Goal: Task Accomplishment & Management: Manage account settings

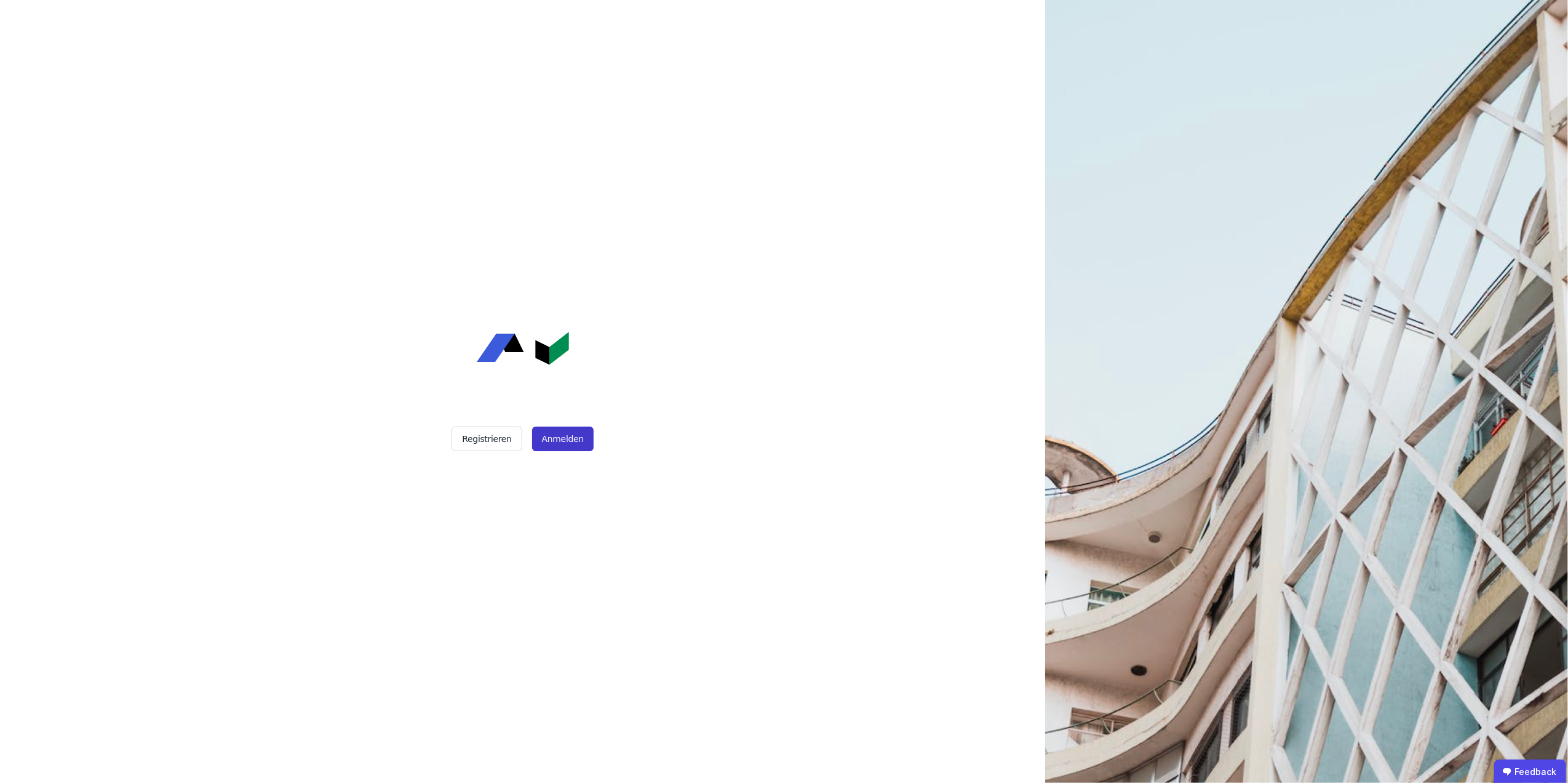
click at [565, 430] on button "Anmelden" at bounding box center [563, 439] width 62 height 24
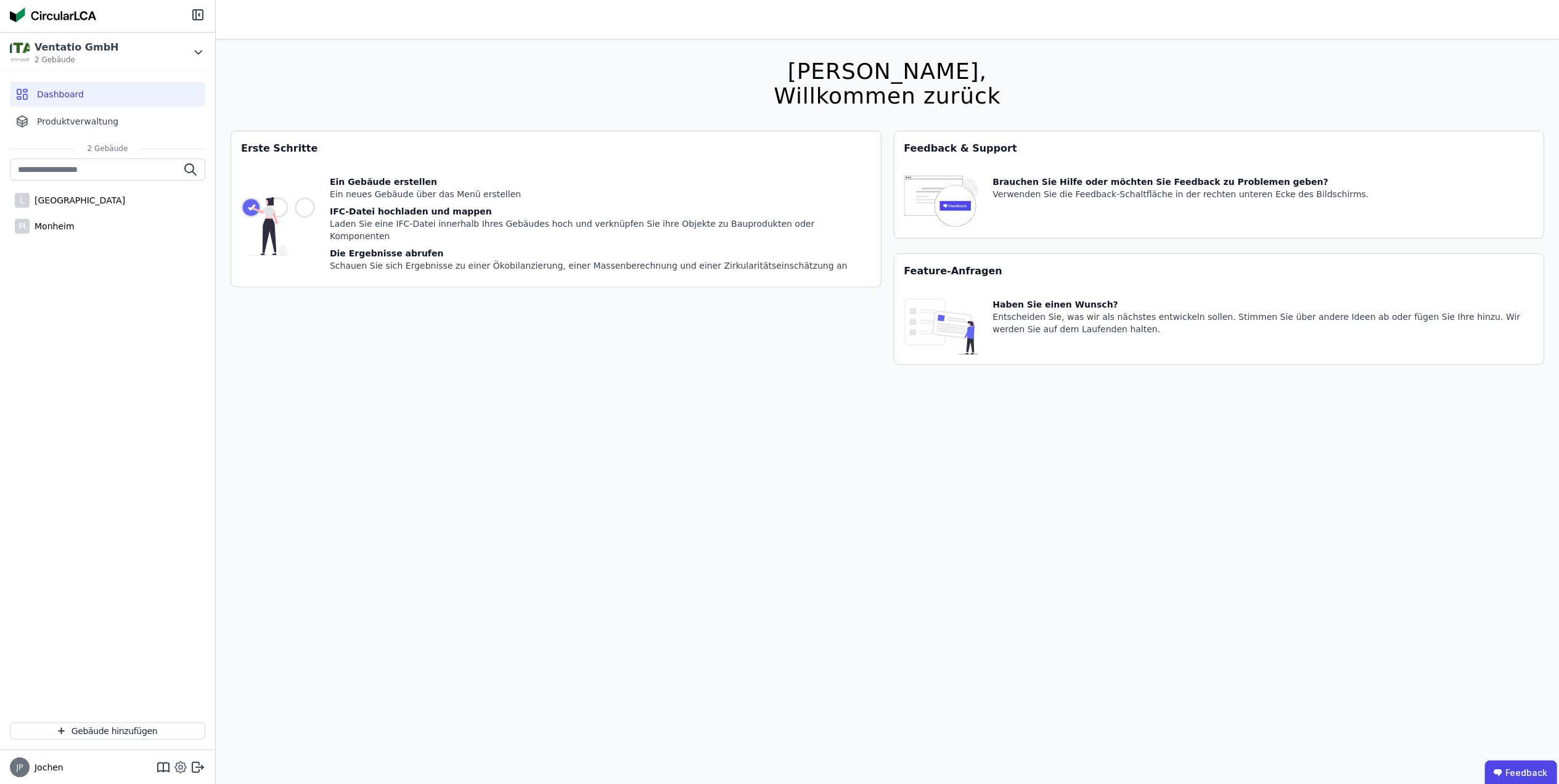
click at [181, 763] on icon at bounding box center [181, 767] width 15 height 15
select select "*"
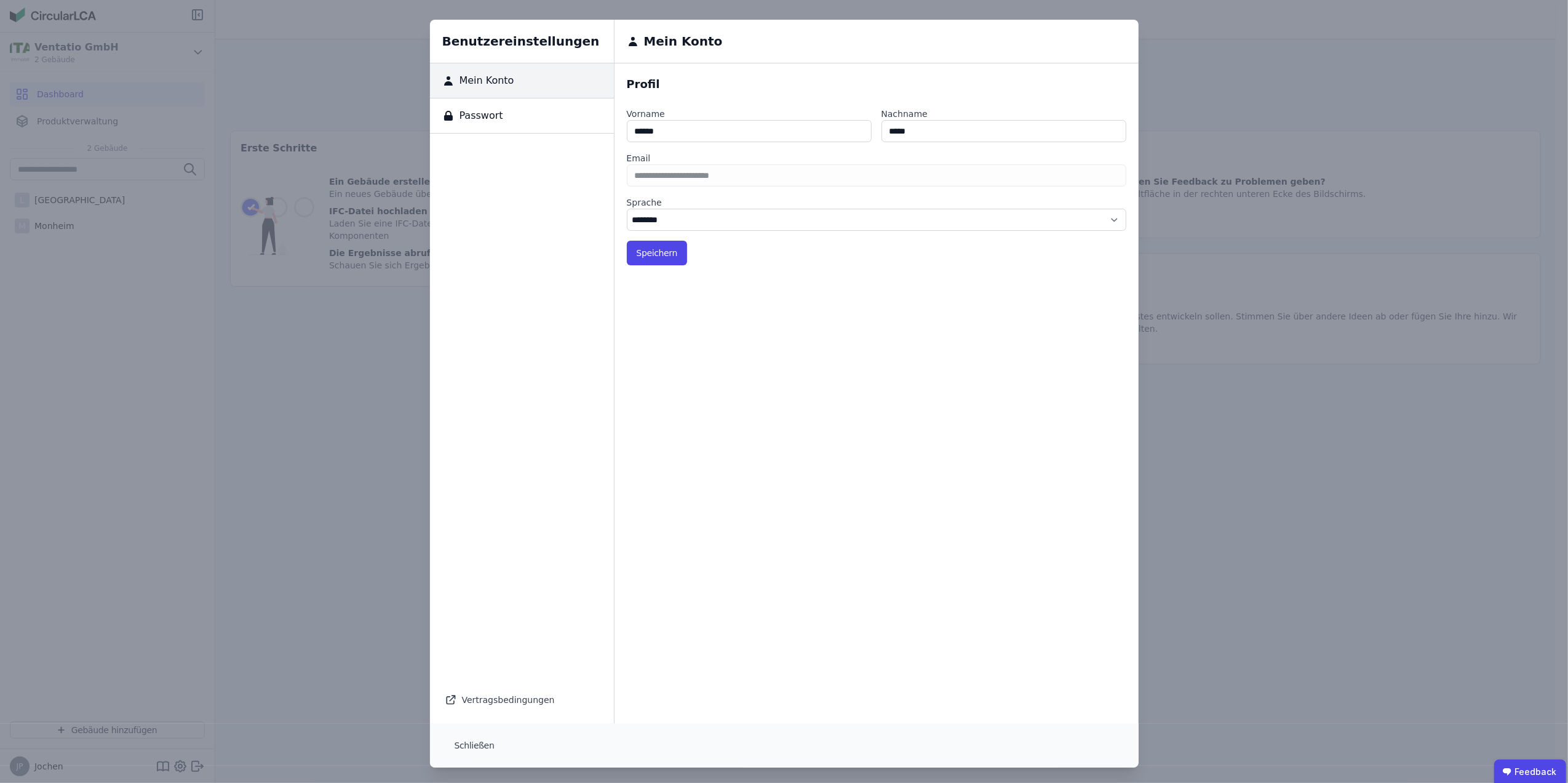
click at [502, 112] on div "Passwort" at bounding box center [522, 116] width 184 height 35
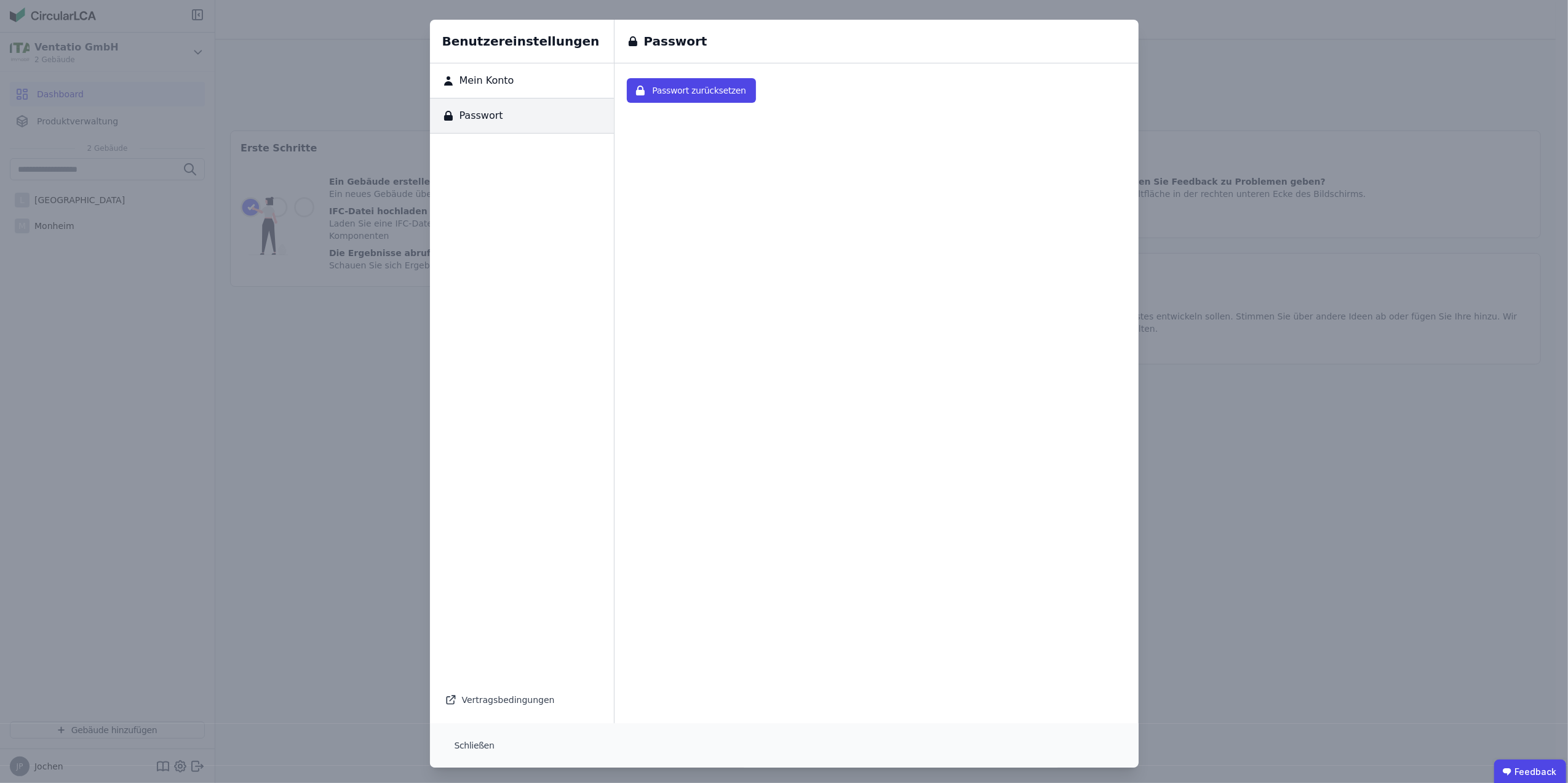
click at [491, 75] on span "Mein Konto" at bounding box center [484, 80] width 60 height 15
select select "*"
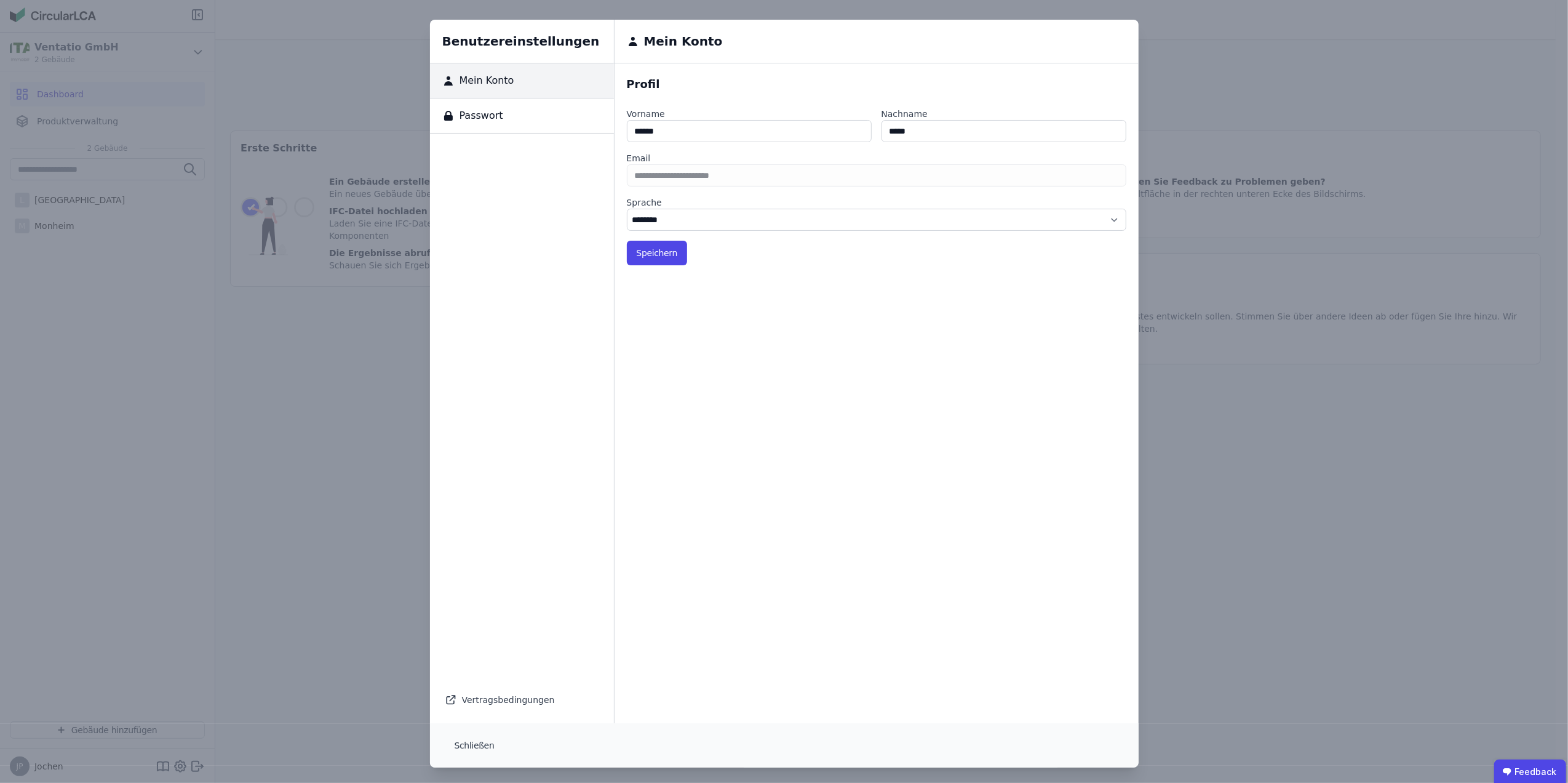
click at [482, 115] on span "Passwort" at bounding box center [479, 115] width 49 height 15
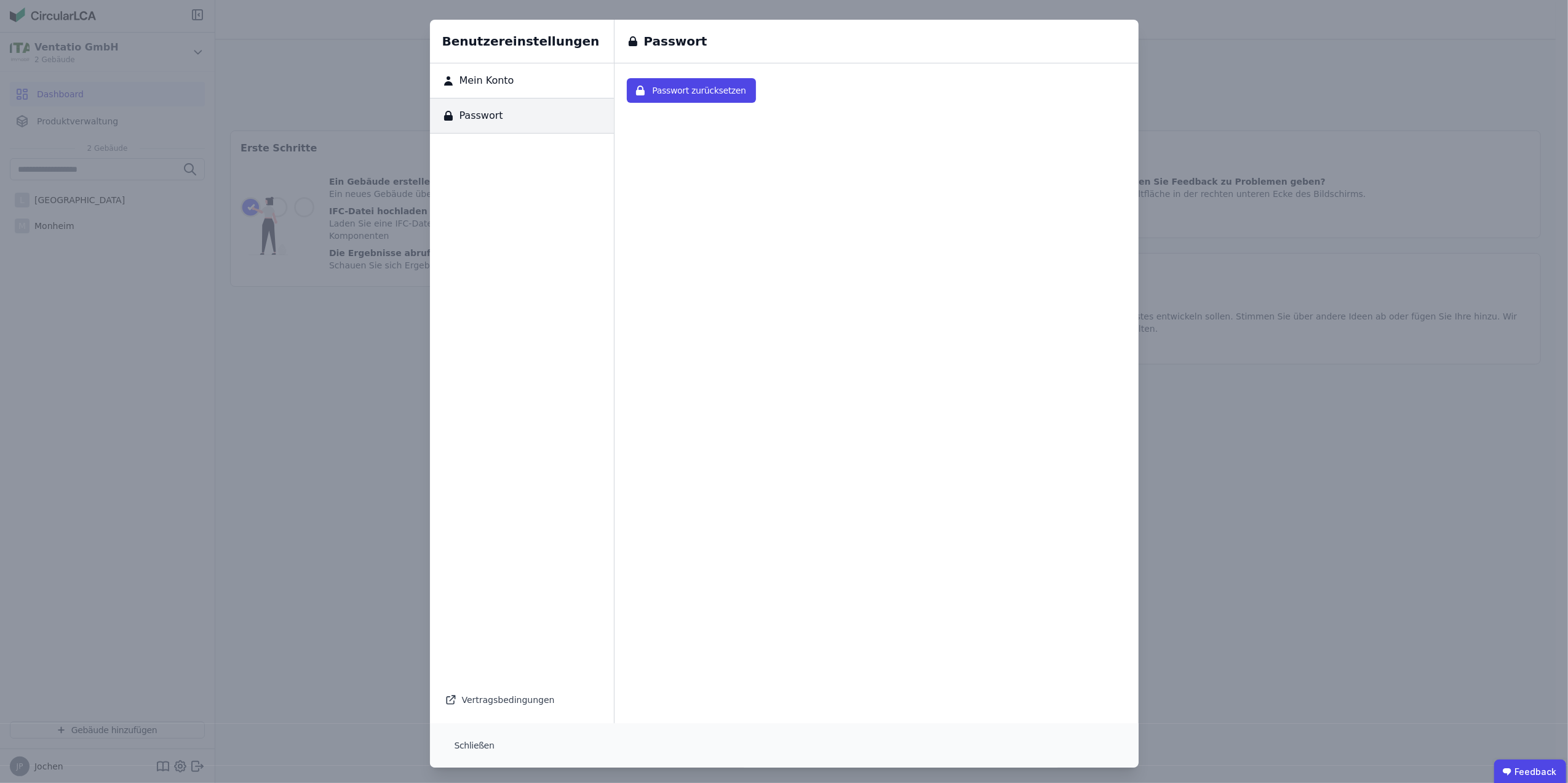
click at [244, 306] on div "Benutzereinstellungen Mein Konto Passwort Vertragsbedingungen Passwort Passwort…" at bounding box center [784, 393] width 1568 height 787
click at [460, 741] on button "Schließen" at bounding box center [474, 745] width 60 height 24
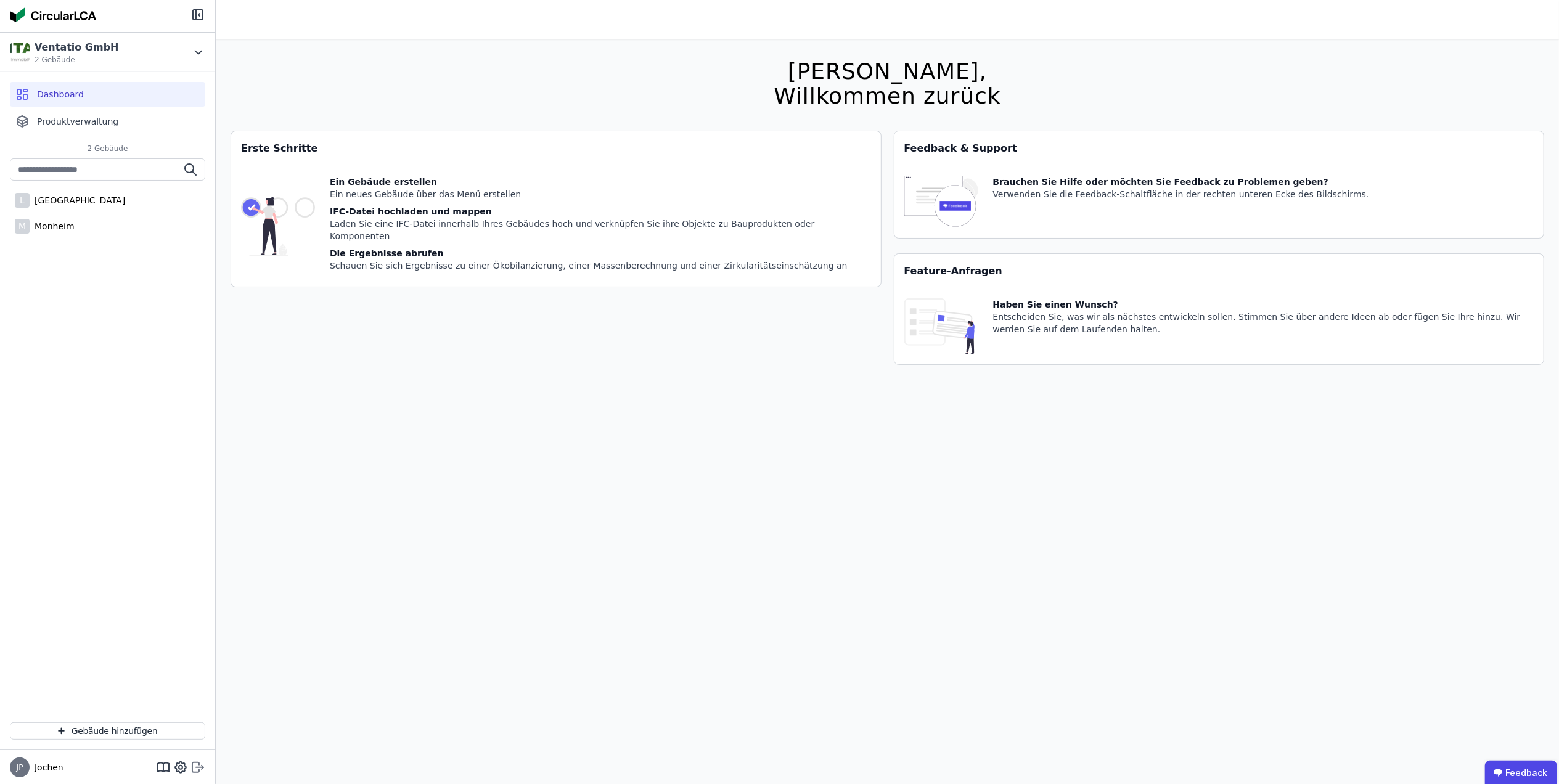
click at [195, 765] on icon at bounding box center [198, 767] width 15 height 15
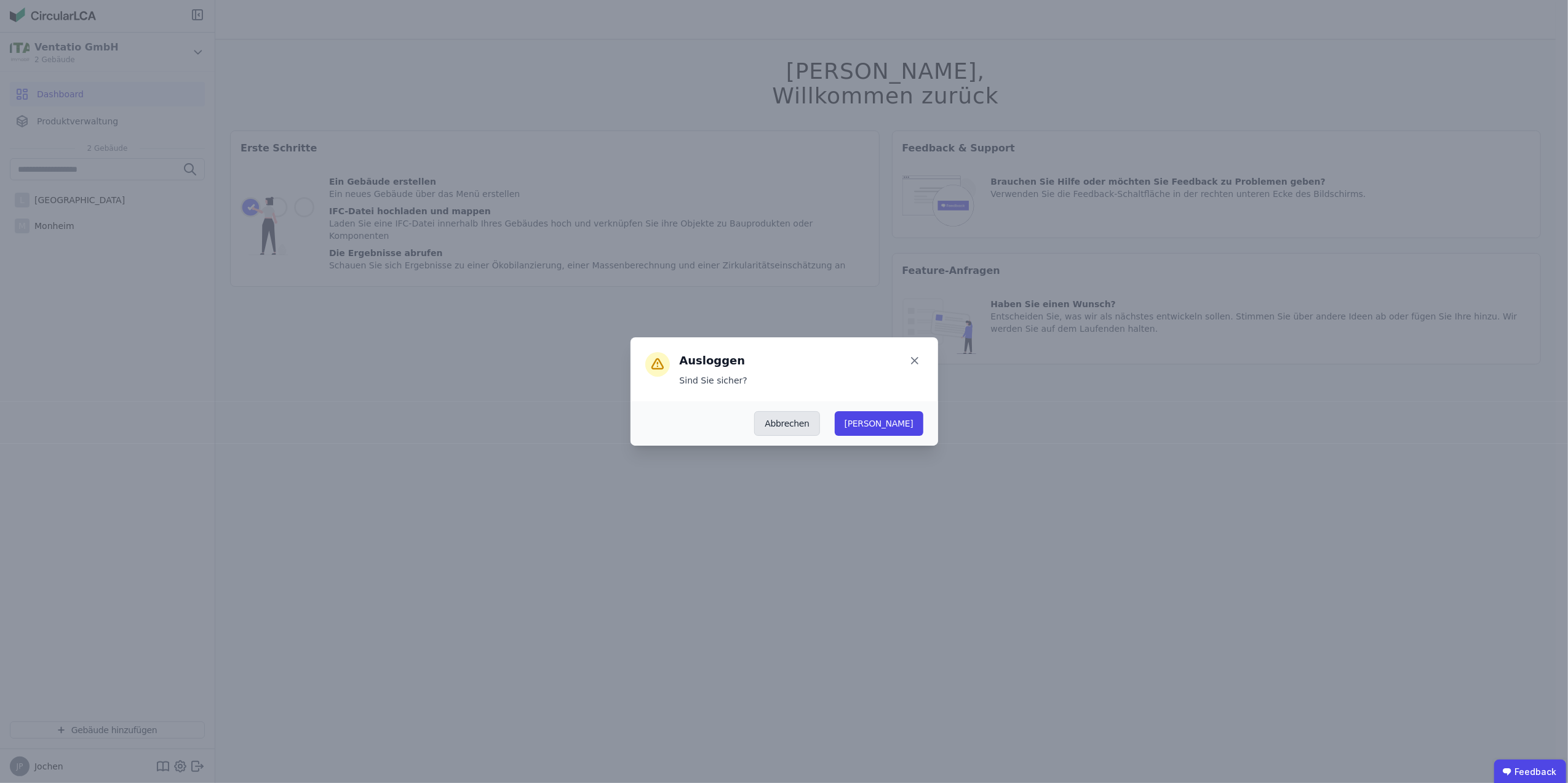
click at [819, 419] on button "Abbrechen" at bounding box center [787, 423] width 65 height 24
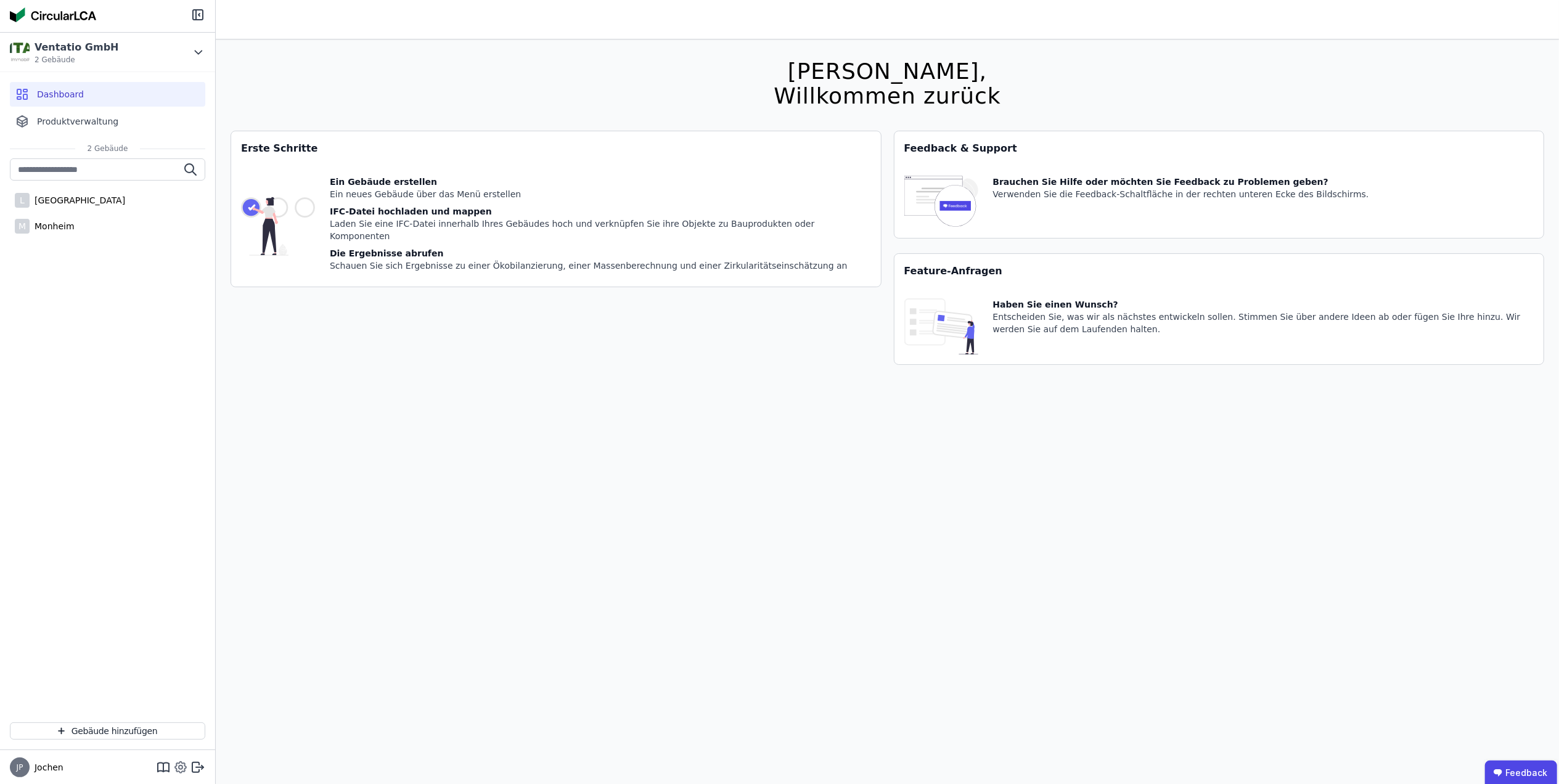
click at [184, 767] on icon at bounding box center [181, 767] width 15 height 15
select select "*"
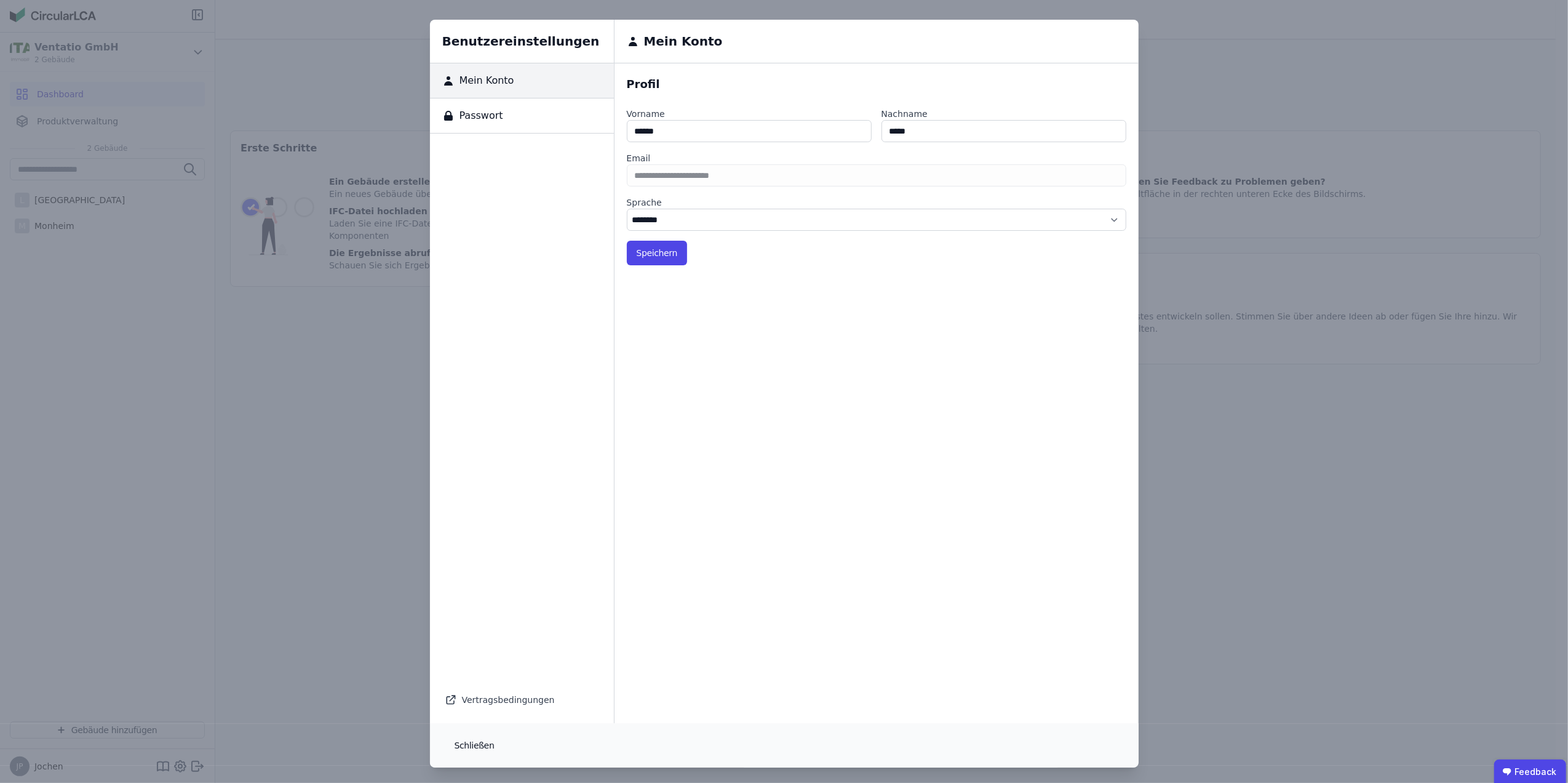
click at [478, 739] on button "Schließen" at bounding box center [474, 745] width 60 height 24
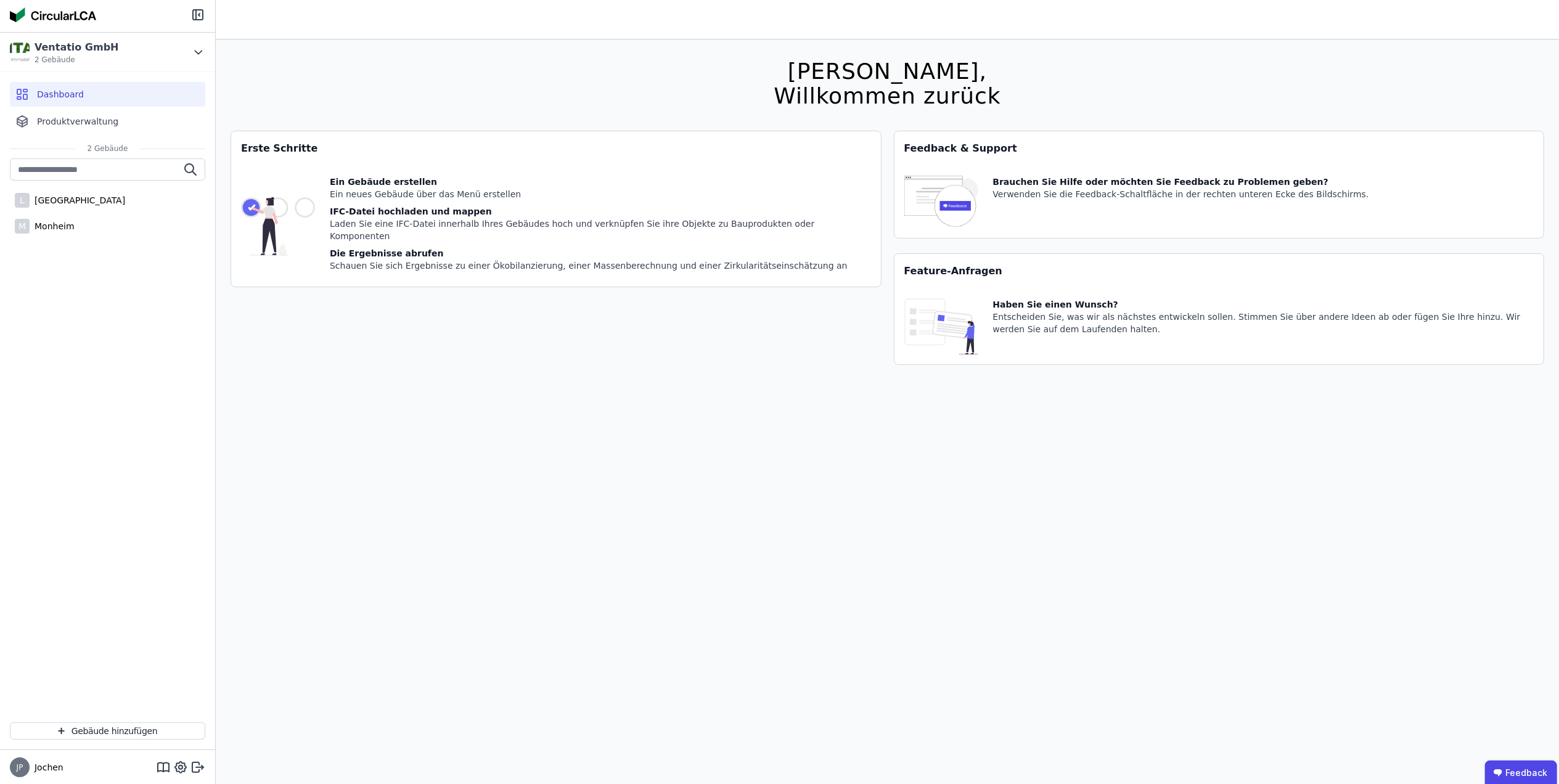
click at [37, 765] on span "Jochen" at bounding box center [46, 767] width 34 height 12
click at [1, 765] on div "JP Jochen" at bounding box center [107, 767] width 215 height 35
click at [165, 765] on icon at bounding box center [163, 767] width 15 height 15
click at [202, 52] on icon at bounding box center [198, 52] width 13 height 15
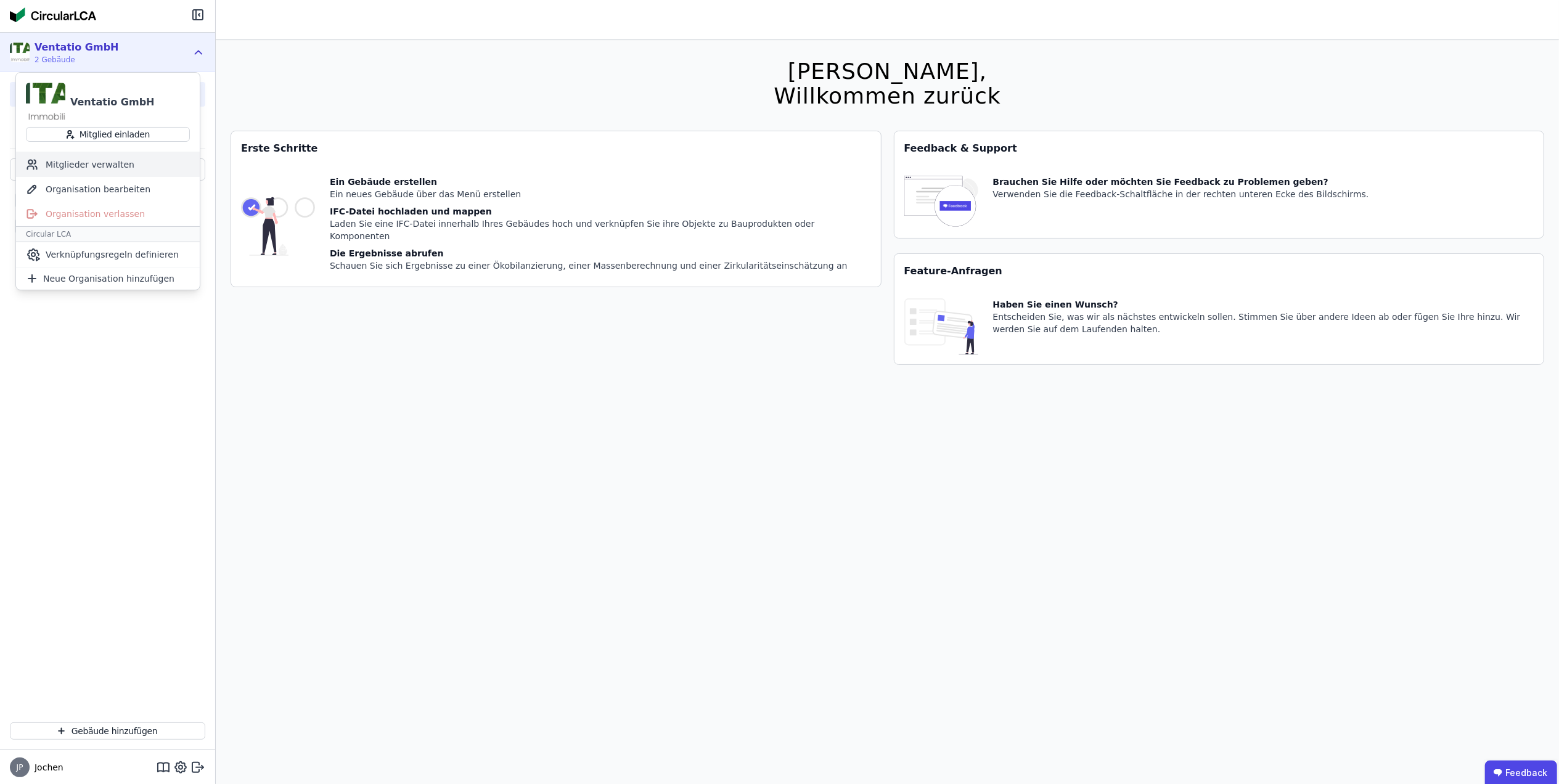
click at [111, 169] on div "Mitglieder verwalten" at bounding box center [108, 164] width 184 height 24
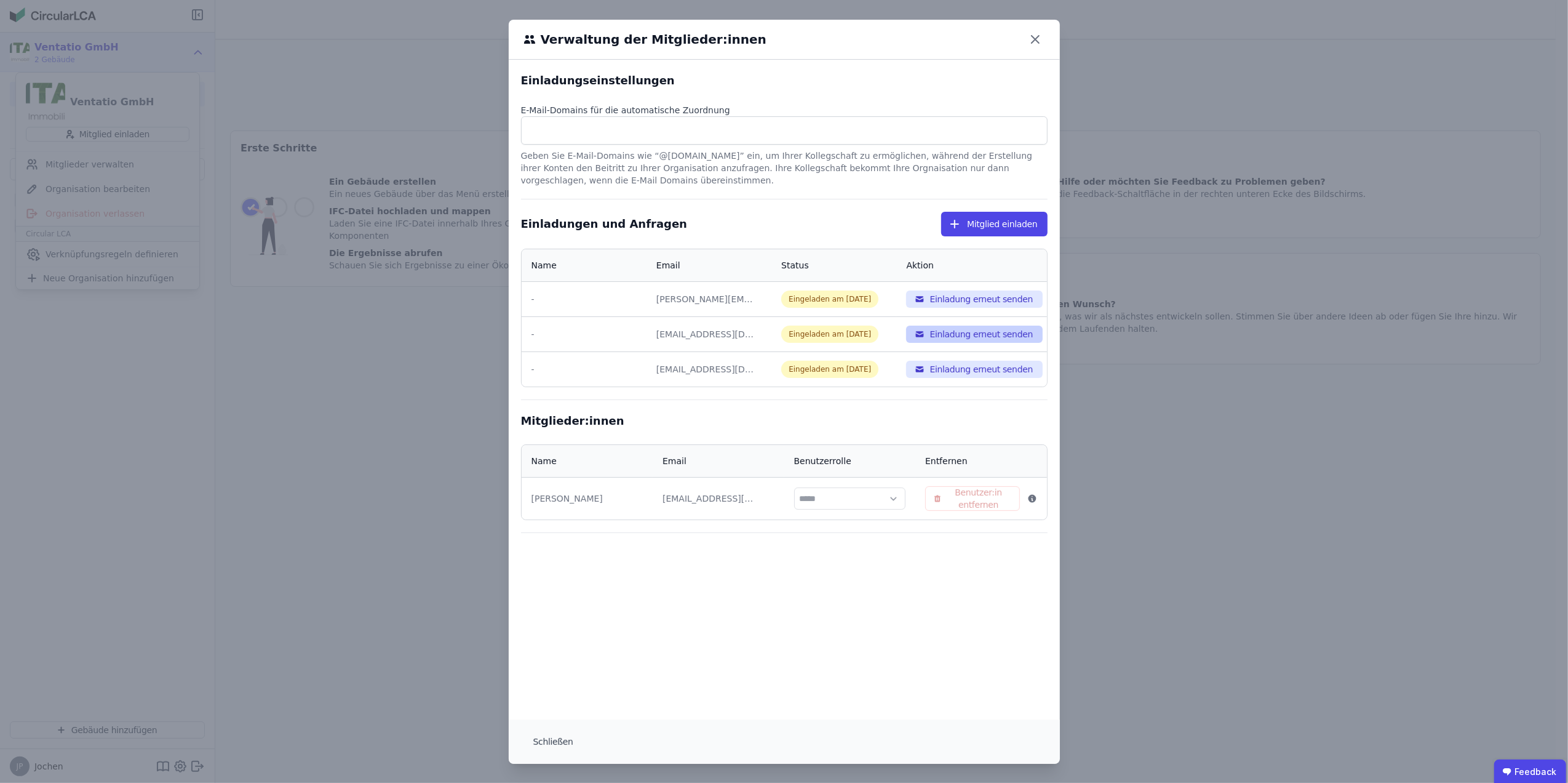
click at [967, 335] on button "Einladung erneut senden" at bounding box center [974, 334] width 137 height 17
click at [973, 371] on button "Einladung erneut senden" at bounding box center [974, 369] width 137 height 17
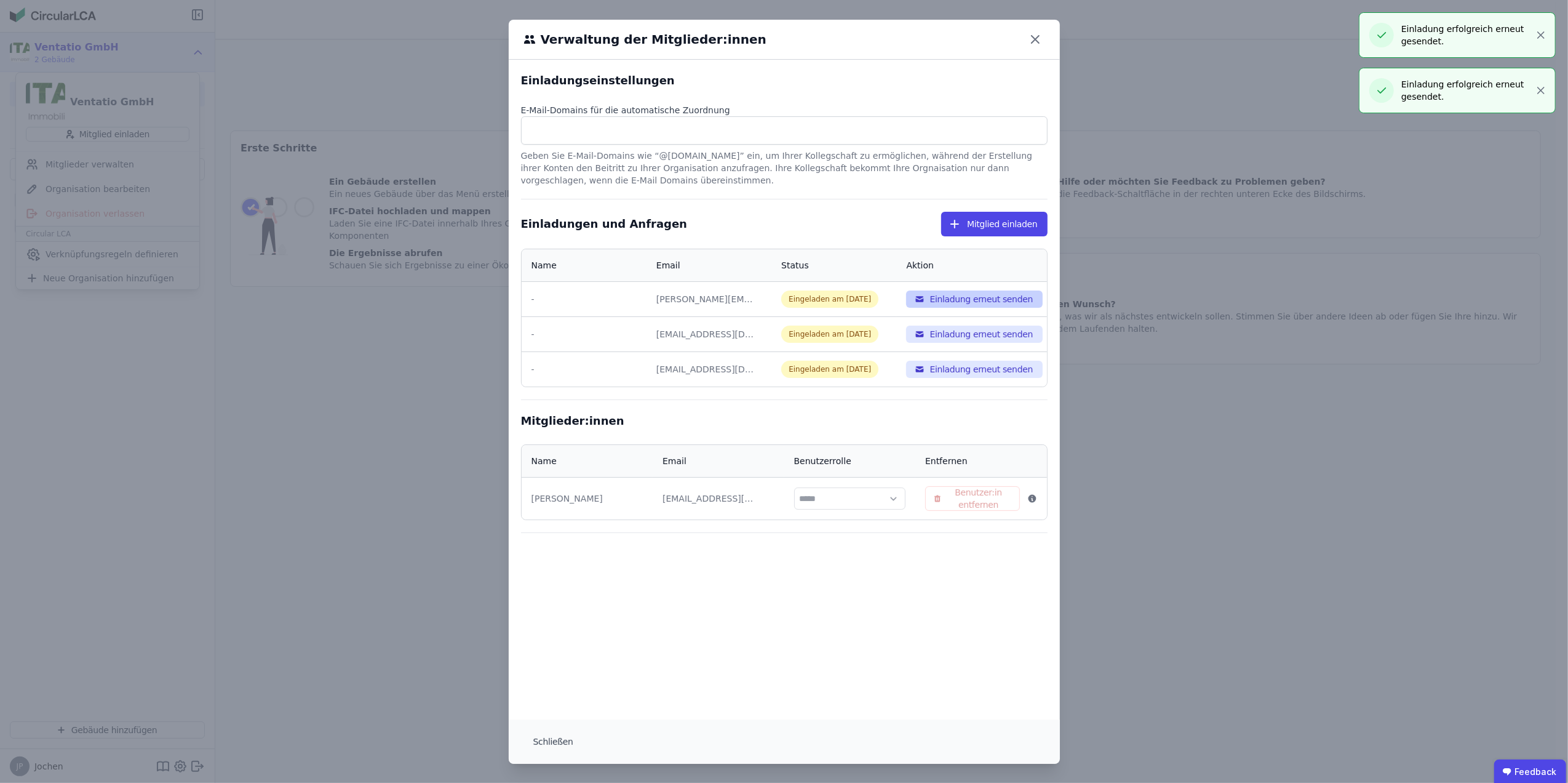
click at [981, 301] on button "Einladung erneut senden" at bounding box center [974, 299] width 137 height 17
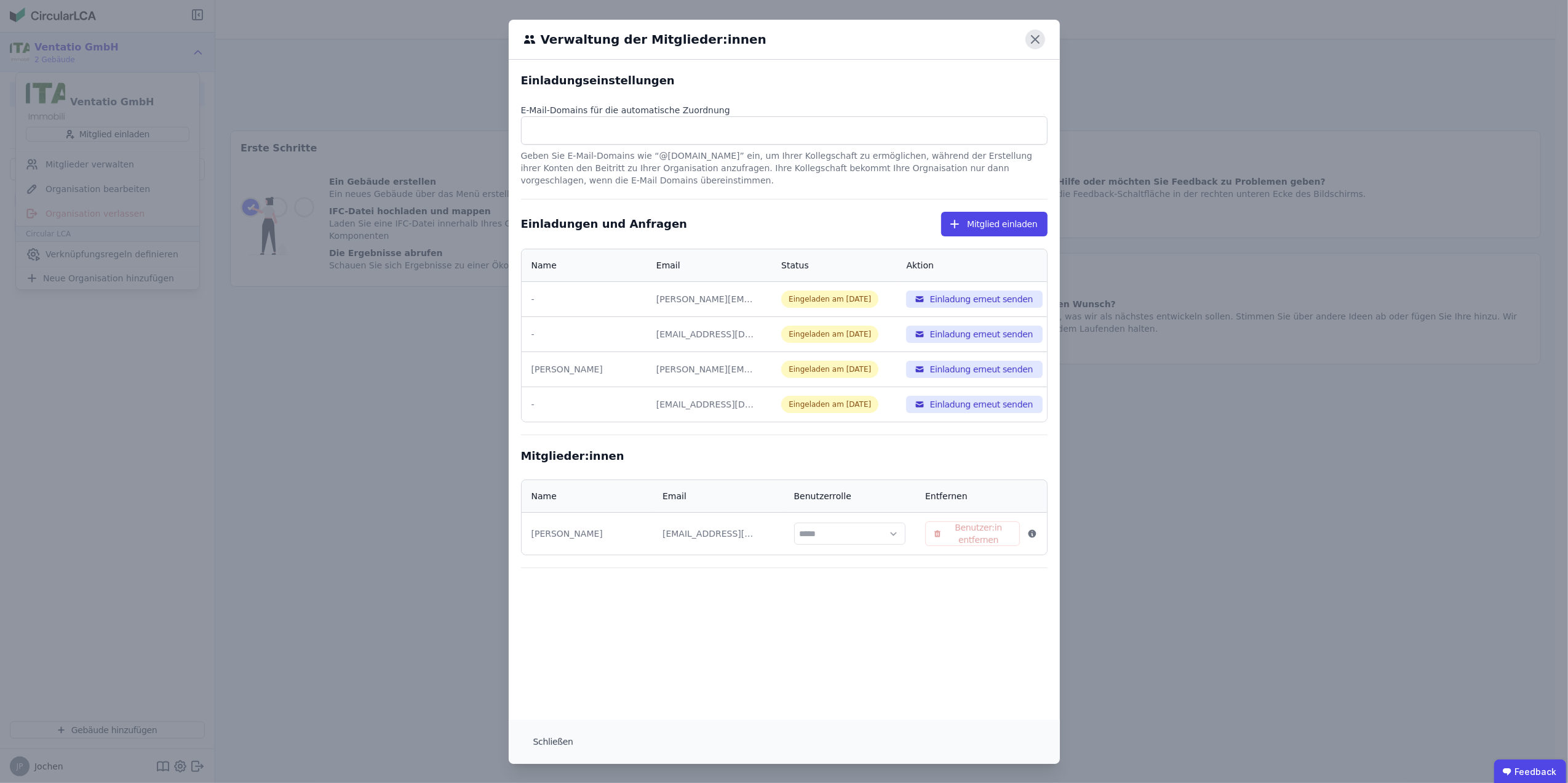
click at [1026, 38] on icon at bounding box center [1035, 39] width 20 height 20
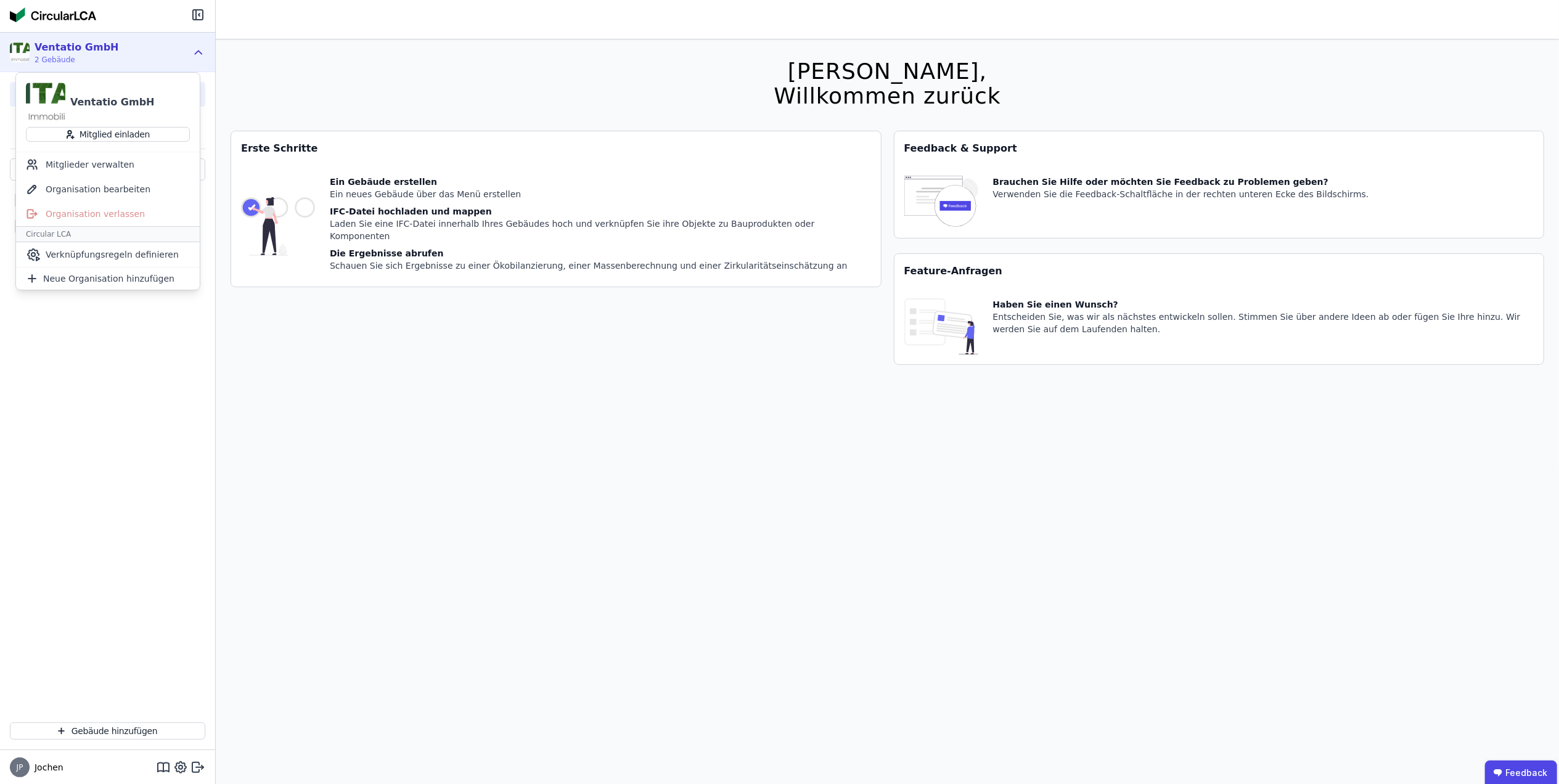
click at [97, 494] on div "L Leverkusen M Monheim" at bounding box center [107, 435] width 215 height 554
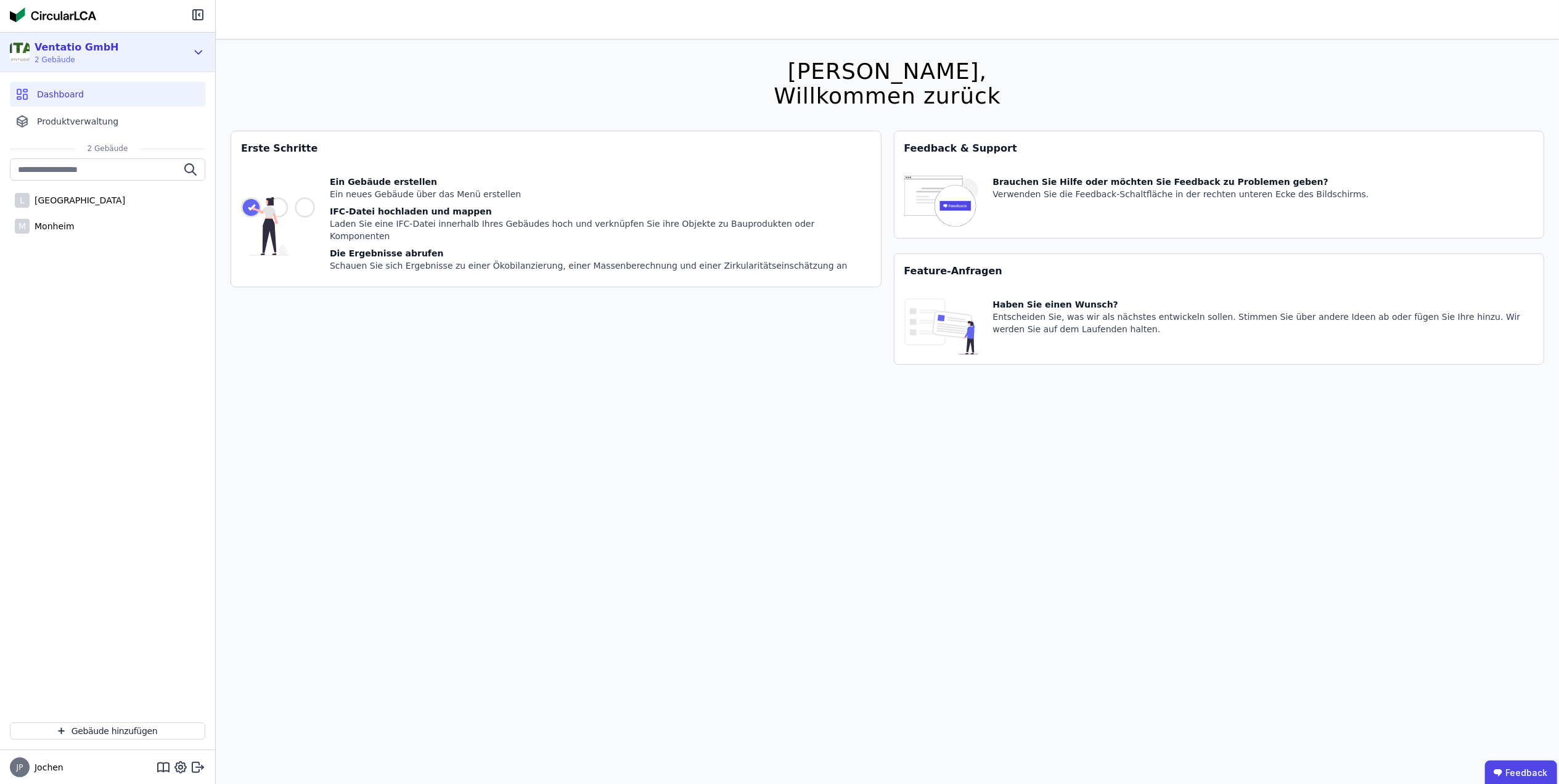
click at [198, 47] on icon at bounding box center [198, 52] width 13 height 15
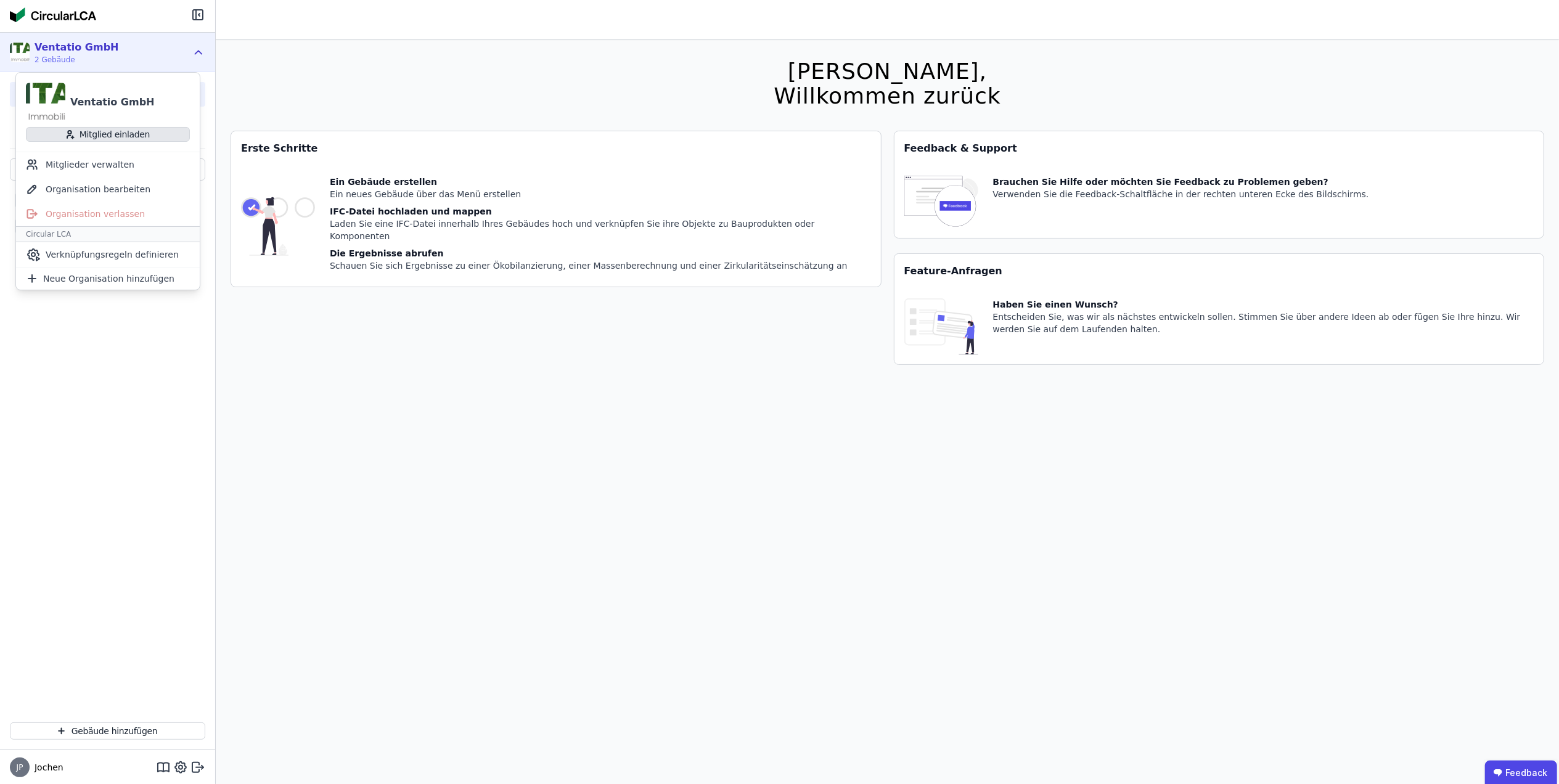
click at [112, 134] on button "Mitglied einladen" at bounding box center [107, 134] width 164 height 15
select select "*"
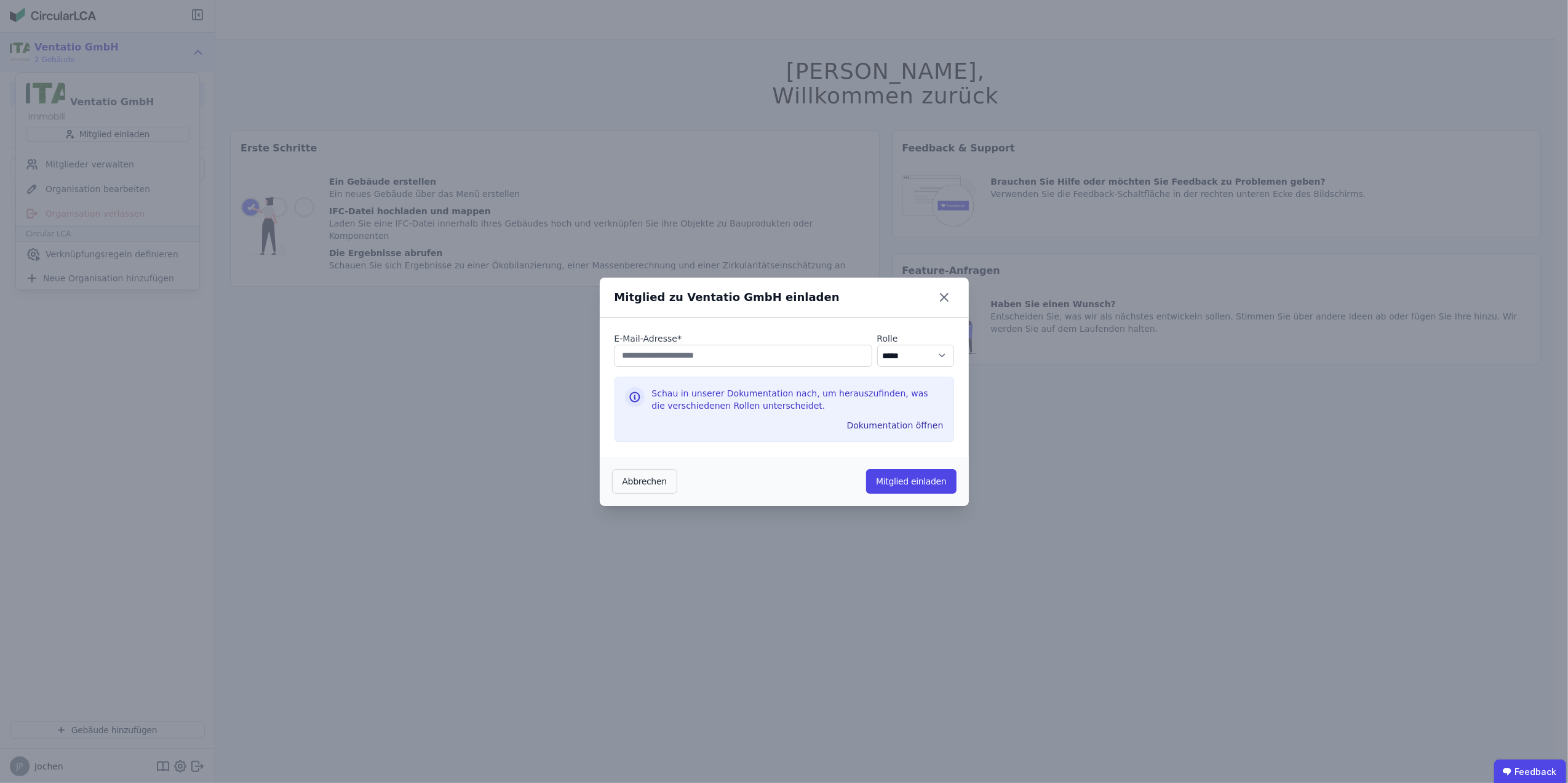
drag, startPoint x: 717, startPoint y: 358, endPoint x: 651, endPoint y: 355, distance: 66.1
click at [651, 355] on input "email" at bounding box center [744, 355] width 258 height 22
type input "**********"
click at [923, 480] on button "Mitglied einladen" at bounding box center [911, 481] width 90 height 24
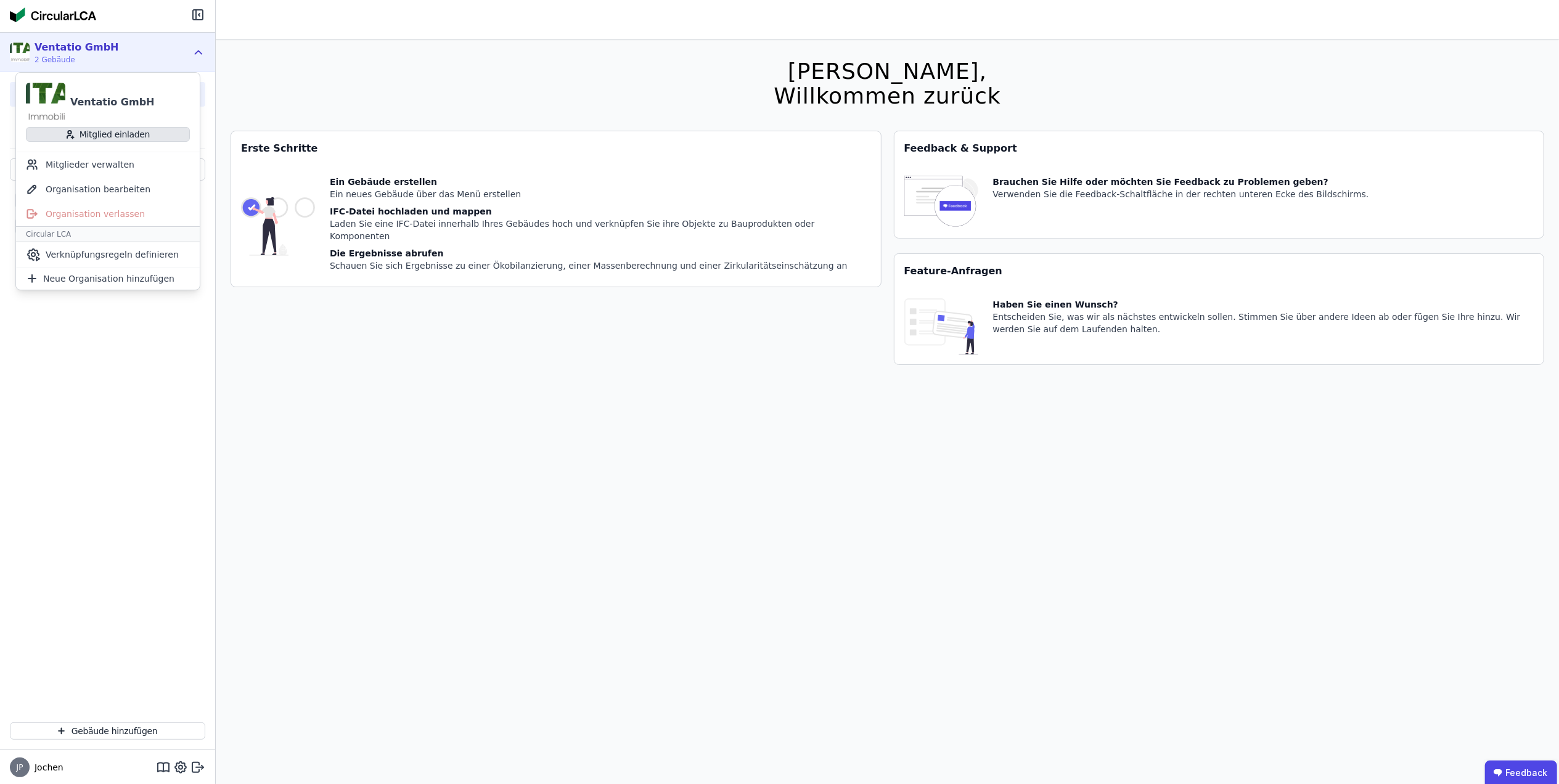
click at [130, 135] on button "Mitglied einladen" at bounding box center [107, 134] width 164 height 15
select select "*"
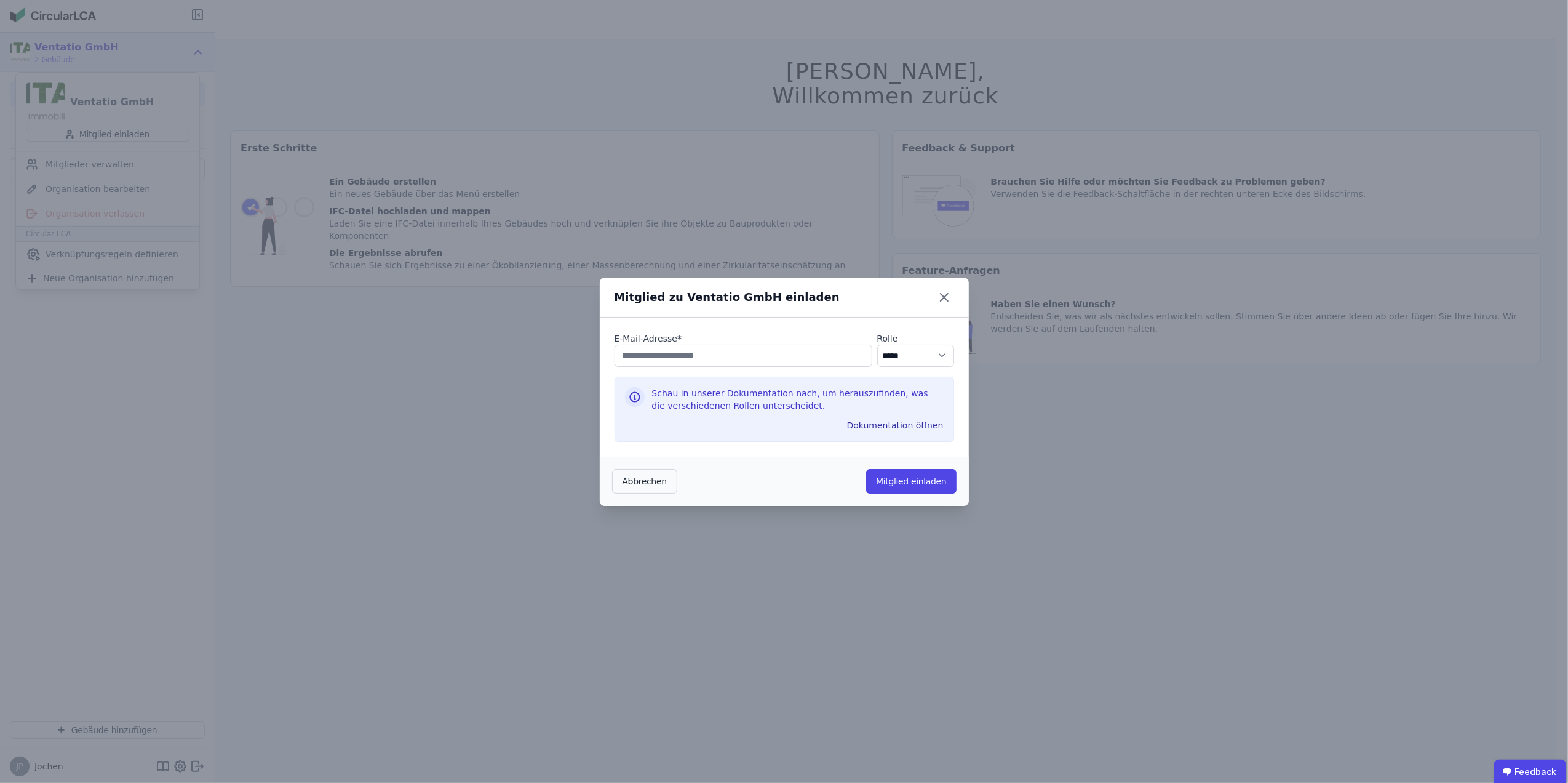
click at [672, 359] on input "email" at bounding box center [744, 355] width 258 height 22
type input "**********"
click at [916, 476] on button "Mitglied einladen" at bounding box center [911, 481] width 90 height 24
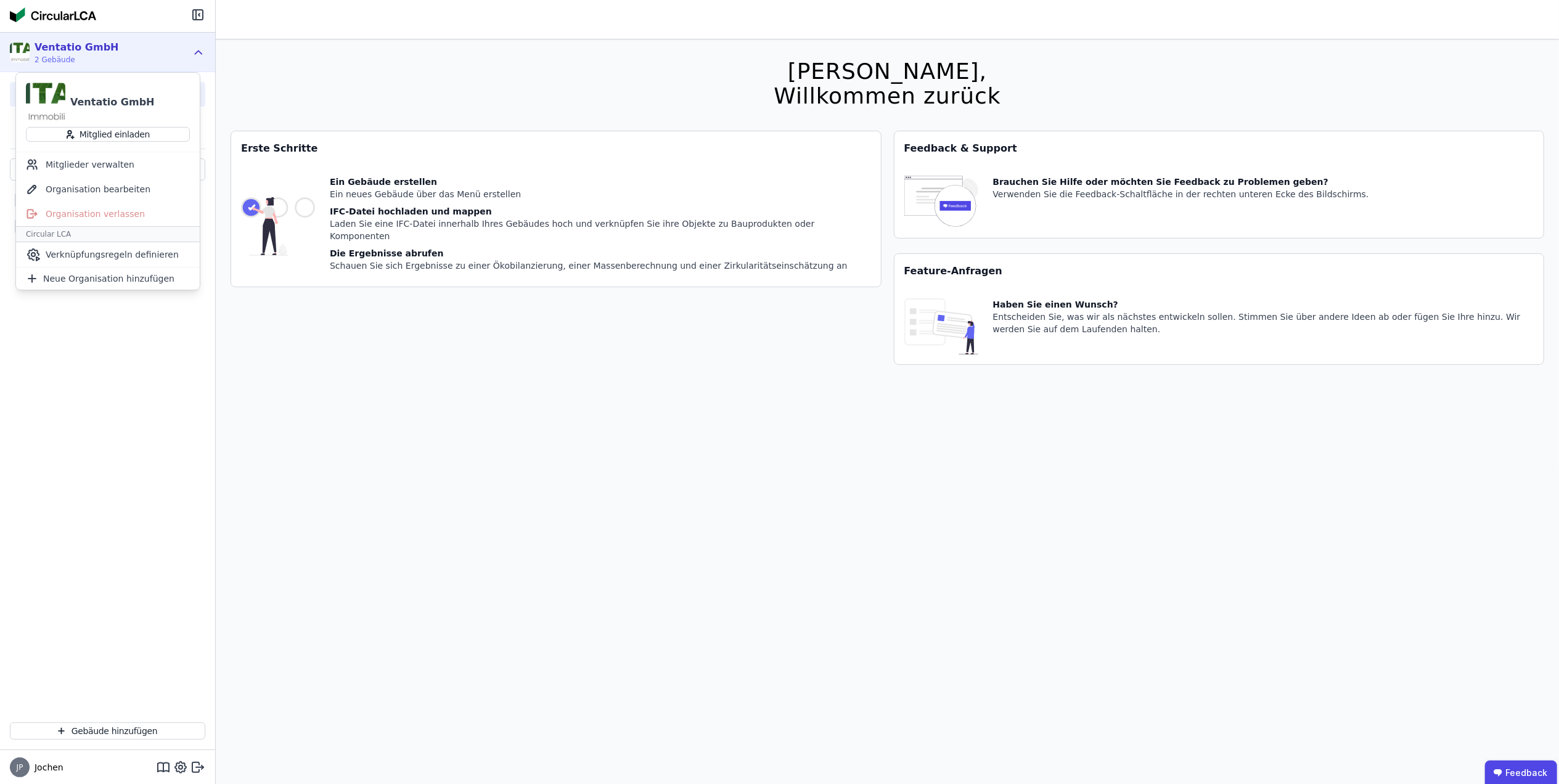
click at [87, 351] on div "L Leverkusen M Monheim" at bounding box center [107, 435] width 215 height 554
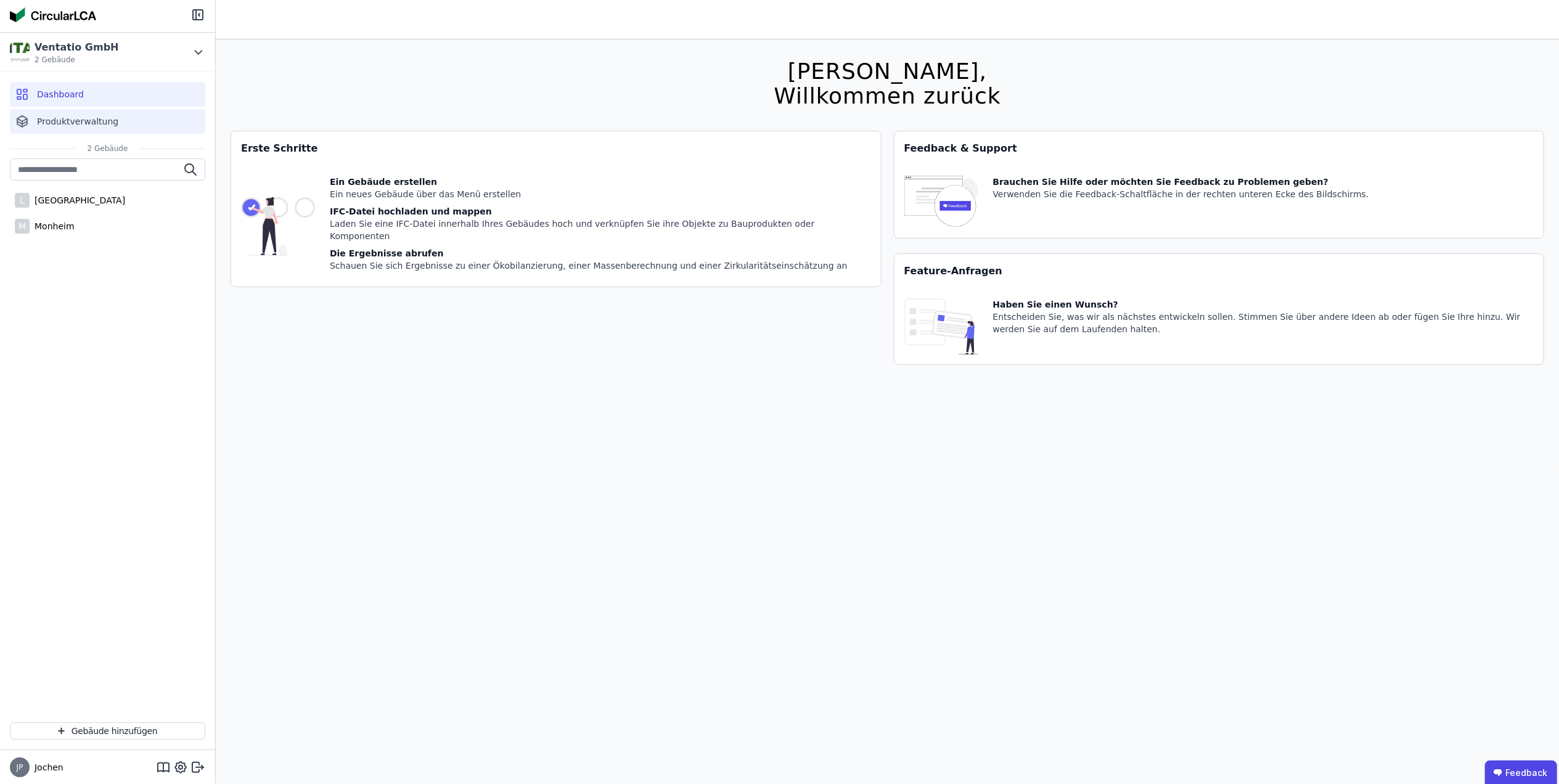
click at [101, 127] on span "Produktverwaltung" at bounding box center [78, 121] width 82 height 12
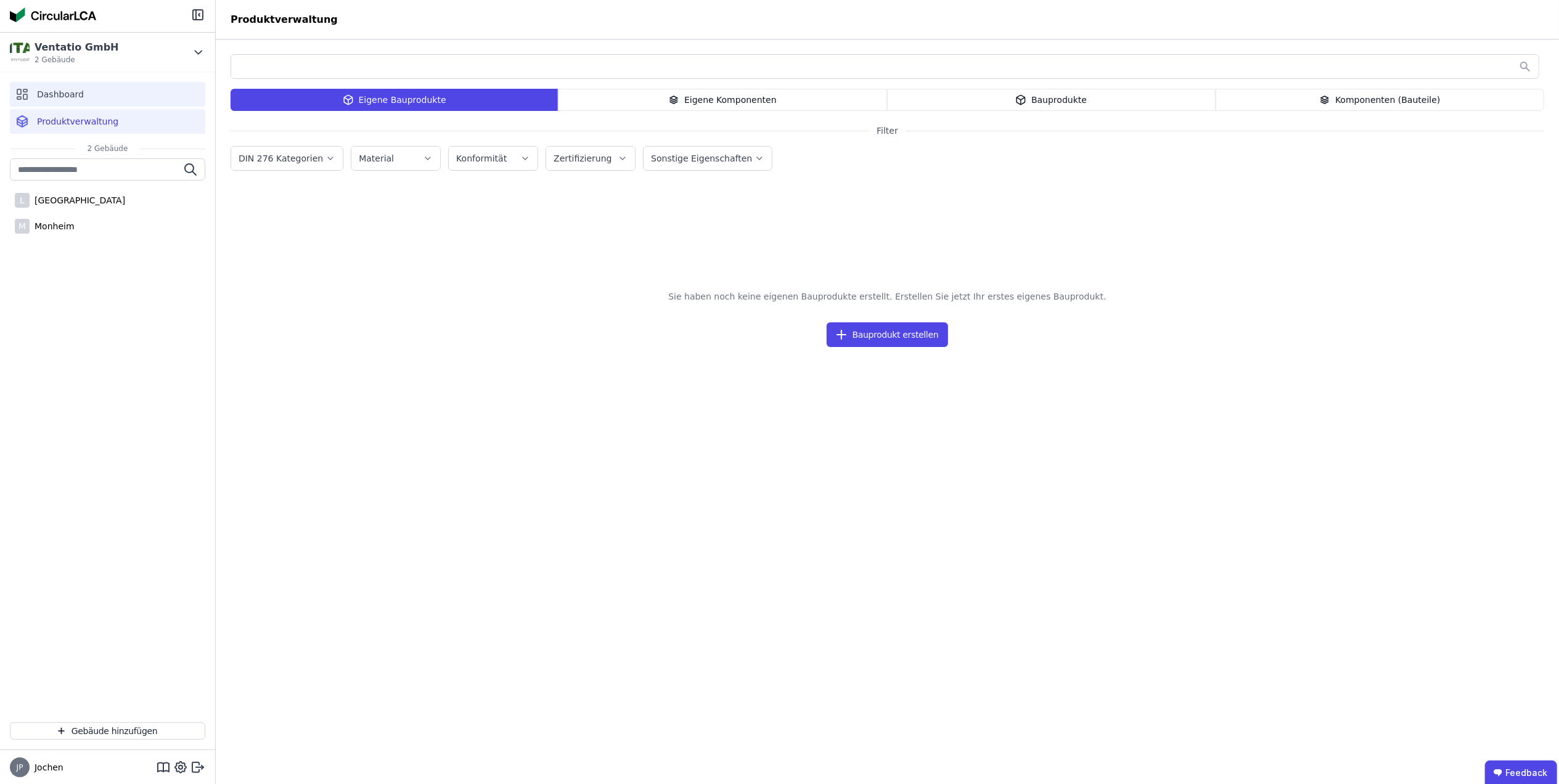
click at [99, 101] on div "Dashboard" at bounding box center [107, 94] width 195 height 24
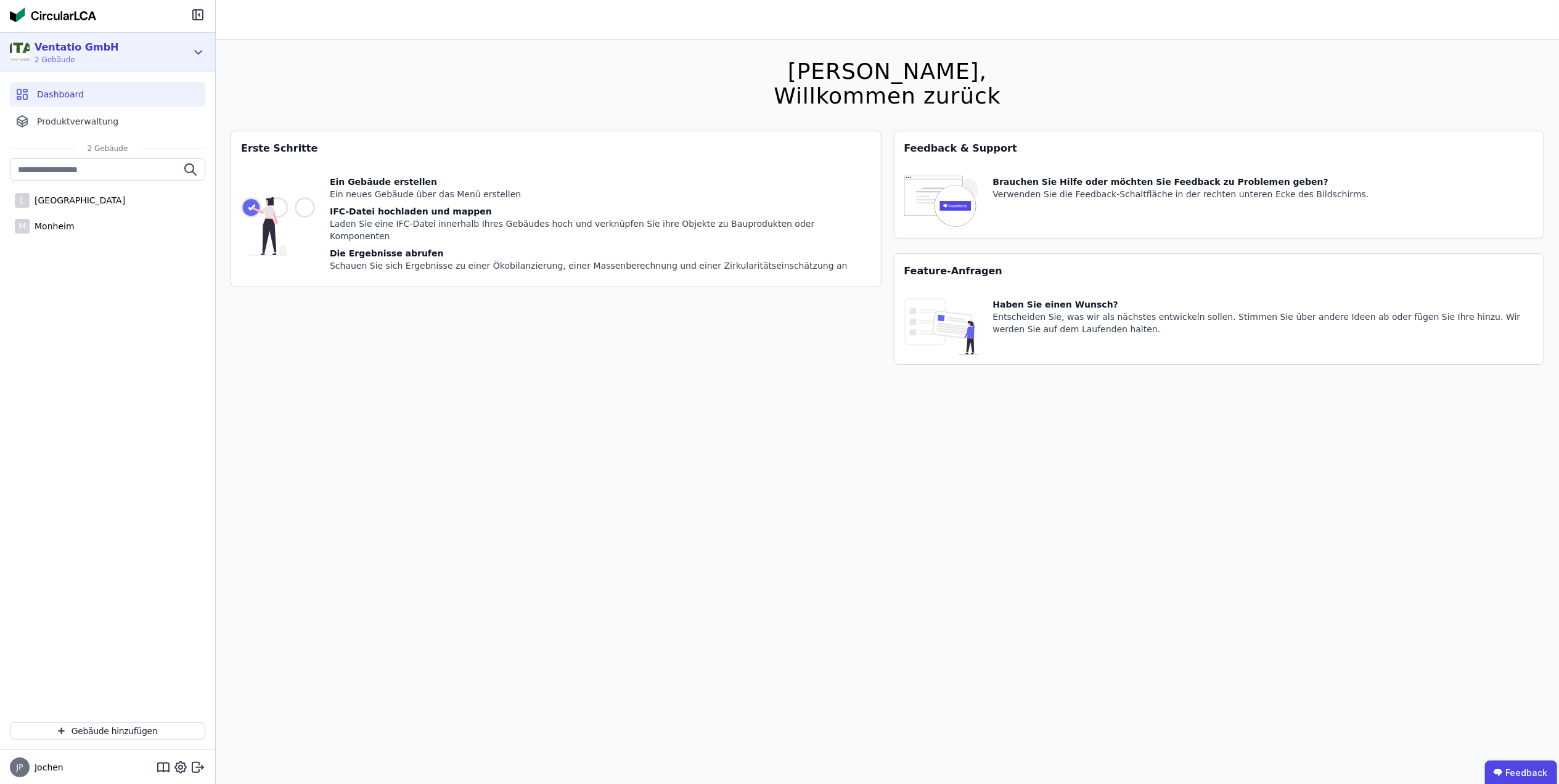
click at [198, 53] on icon at bounding box center [198, 52] width 7 height 3
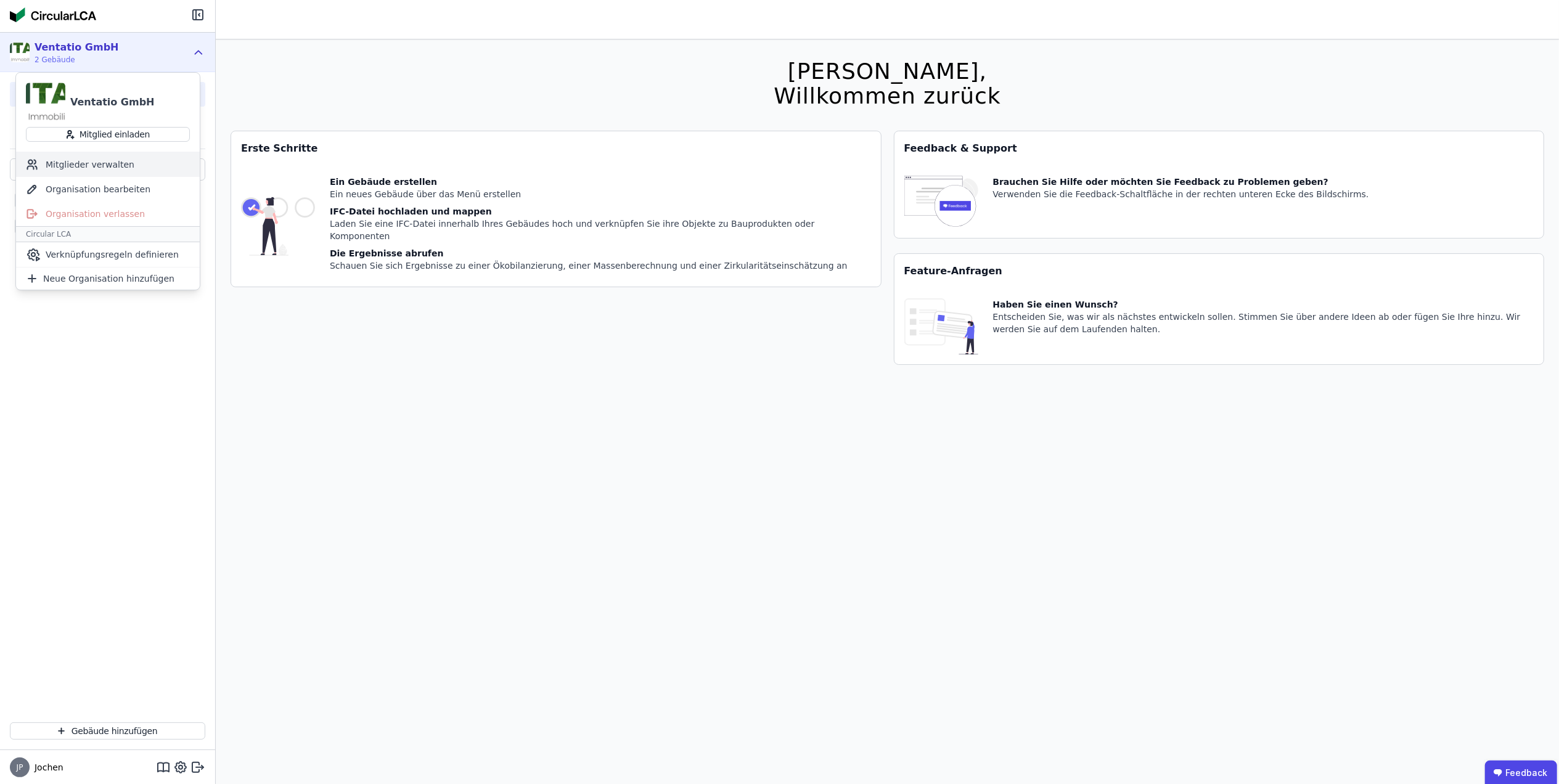
click at [117, 163] on div "Mitglieder verwalten" at bounding box center [108, 164] width 184 height 24
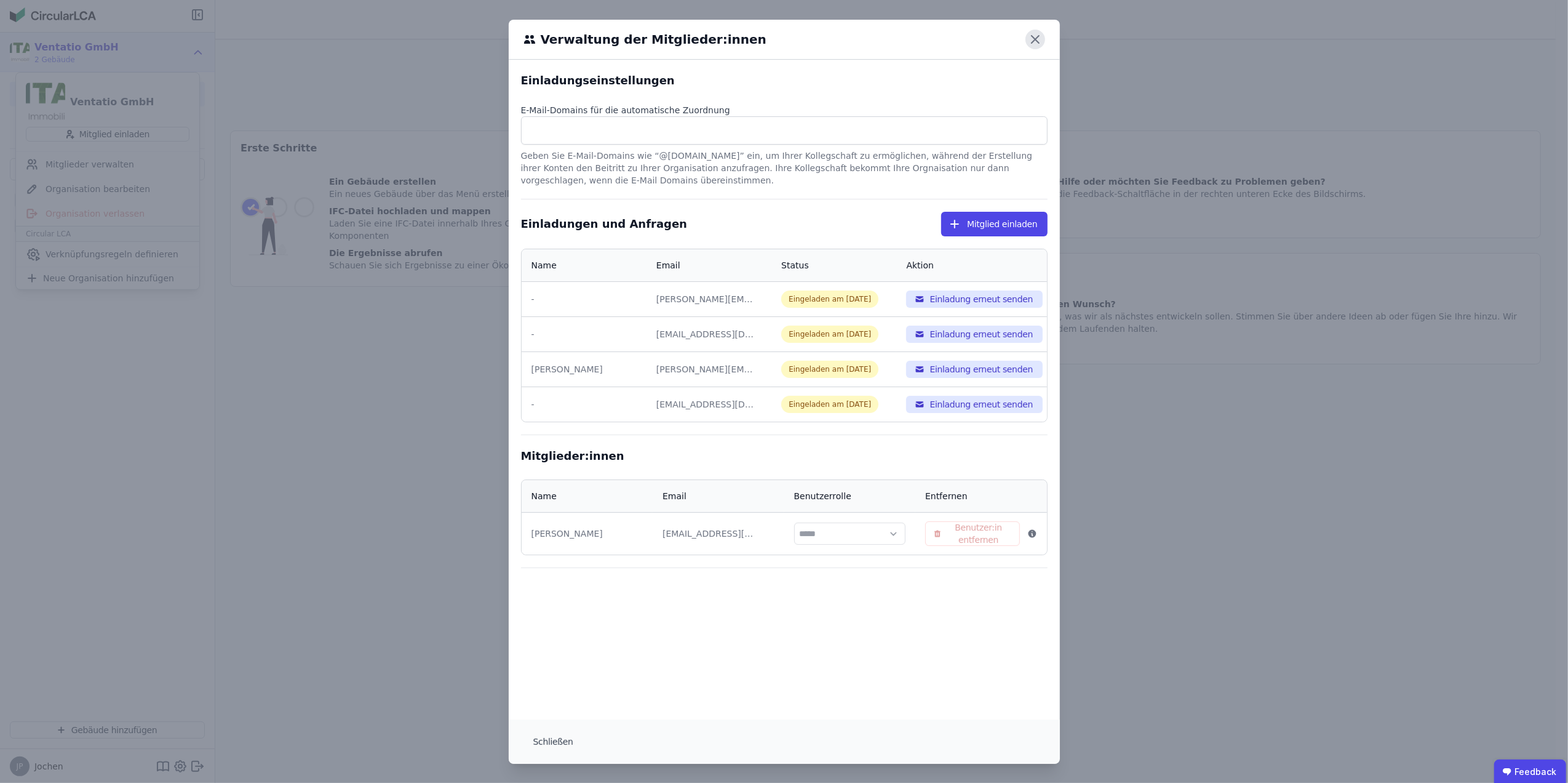
click at [1031, 38] on icon at bounding box center [1035, 40] width 8 height 8
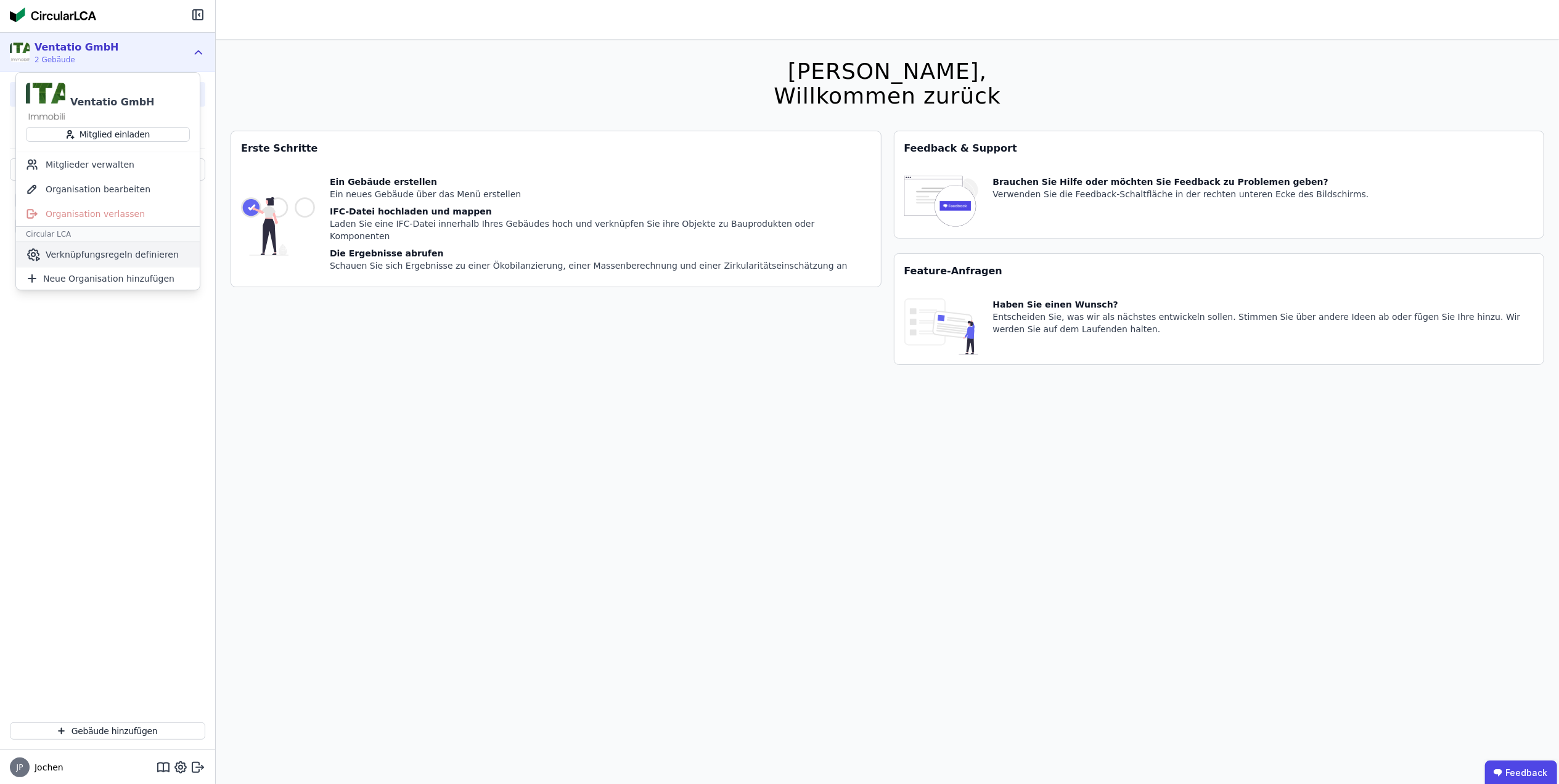
click at [96, 255] on span "Verknüpfungsregeln definieren" at bounding box center [112, 254] width 133 height 12
